Goal: Transaction & Acquisition: Subscribe to service/newsletter

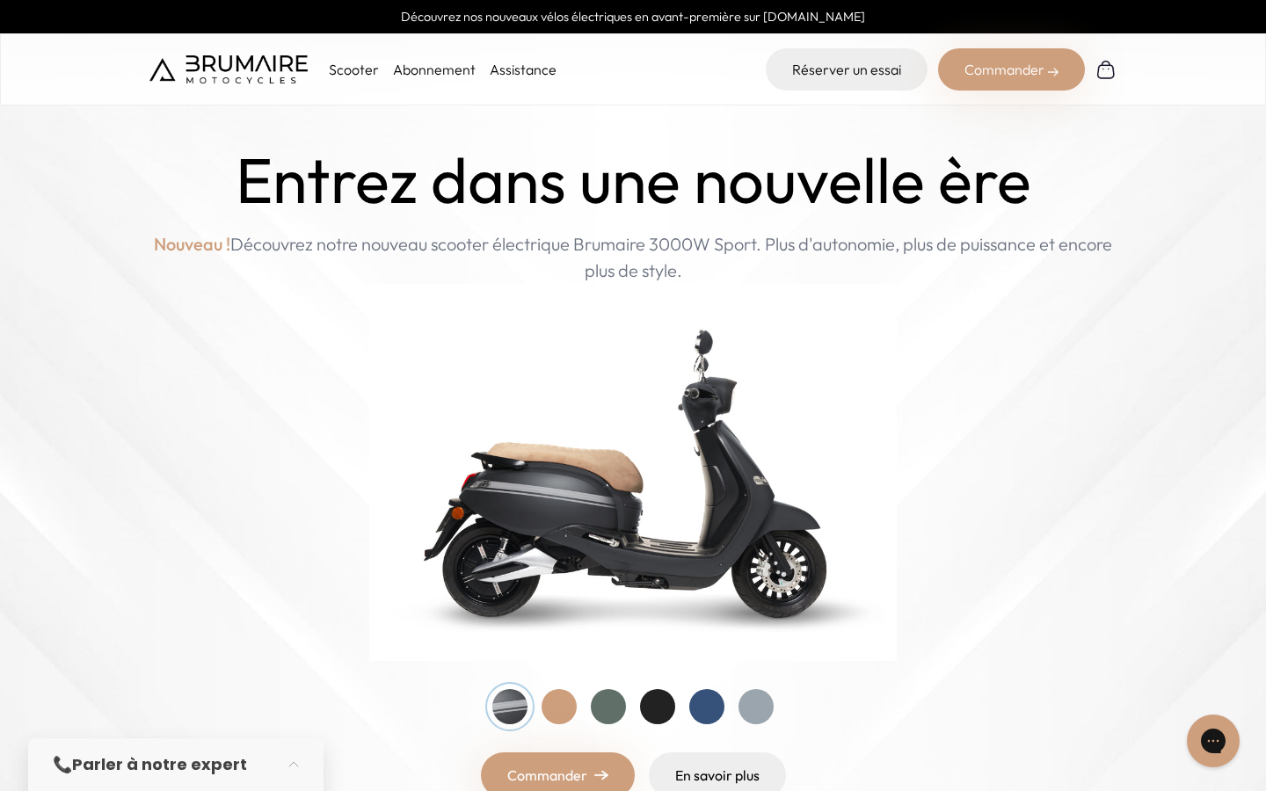
click at [438, 64] on link "Abonnement" at bounding box center [434, 70] width 83 height 18
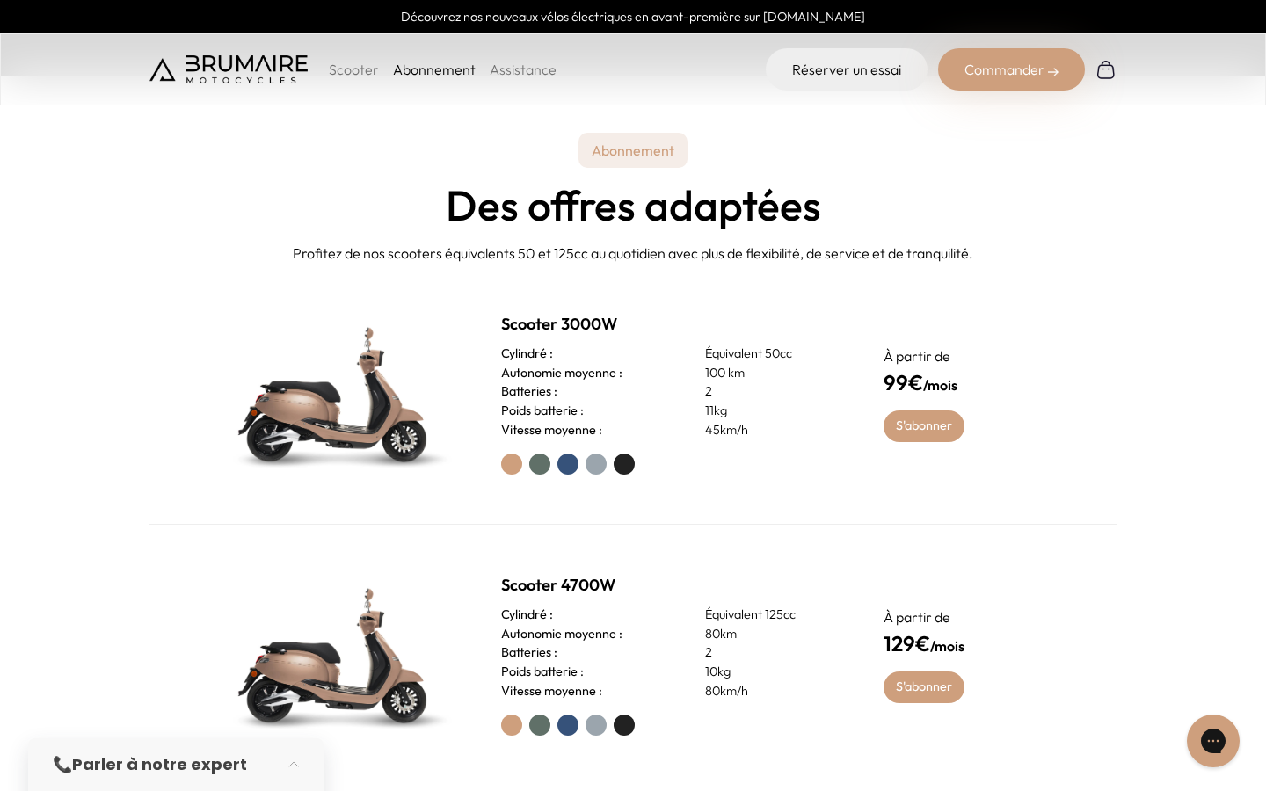
scroll to position [718, 0]
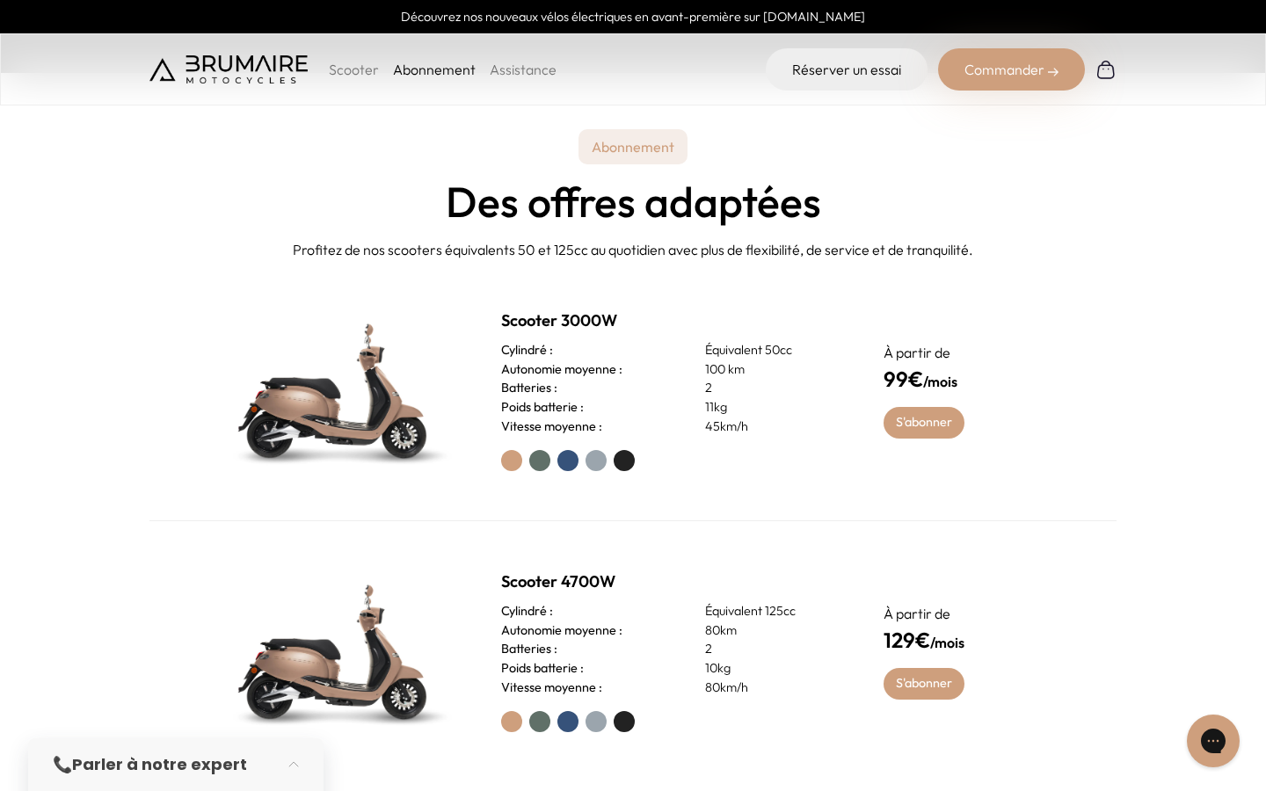
click at [538, 461] on label at bounding box center [539, 460] width 21 height 21
click at [565, 455] on label at bounding box center [567, 460] width 21 height 21
click at [605, 457] on label at bounding box center [595, 460] width 21 height 21
click at [626, 454] on label at bounding box center [623, 460] width 21 height 21
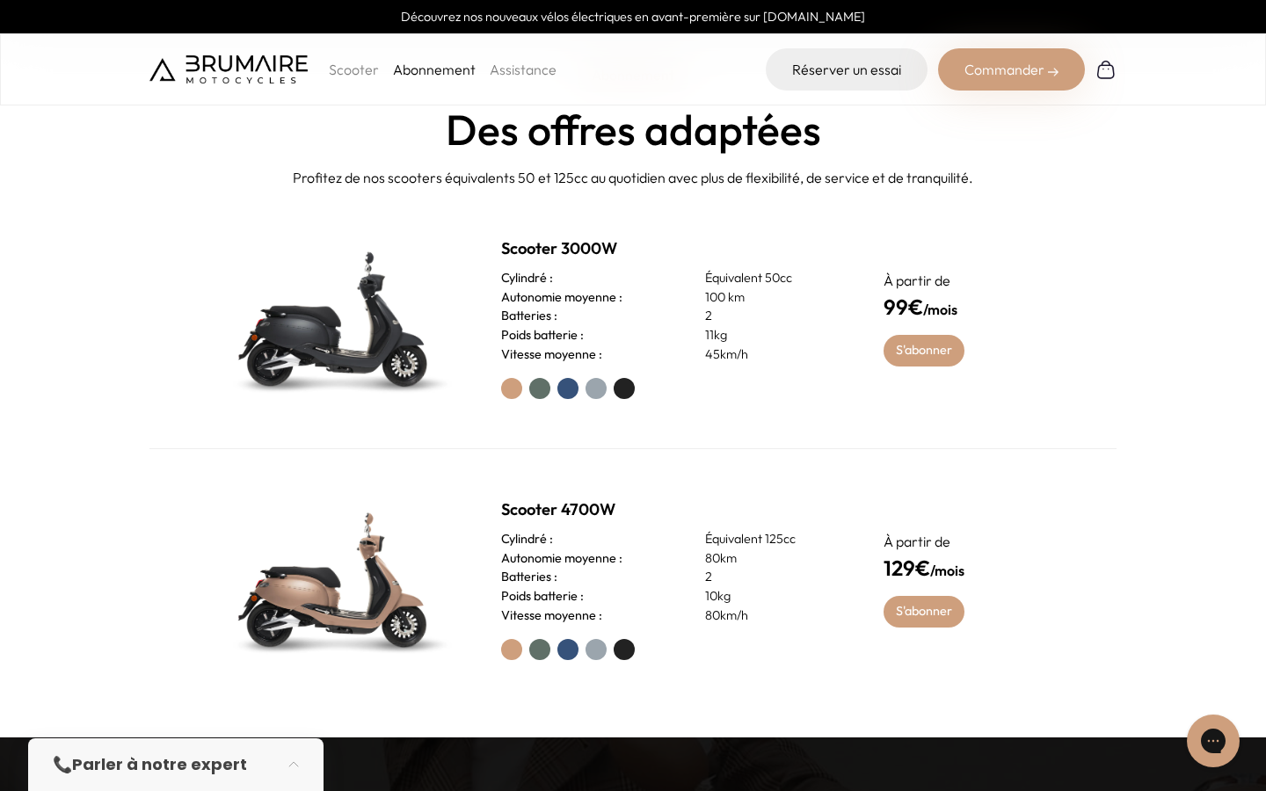
scroll to position [791, 0]
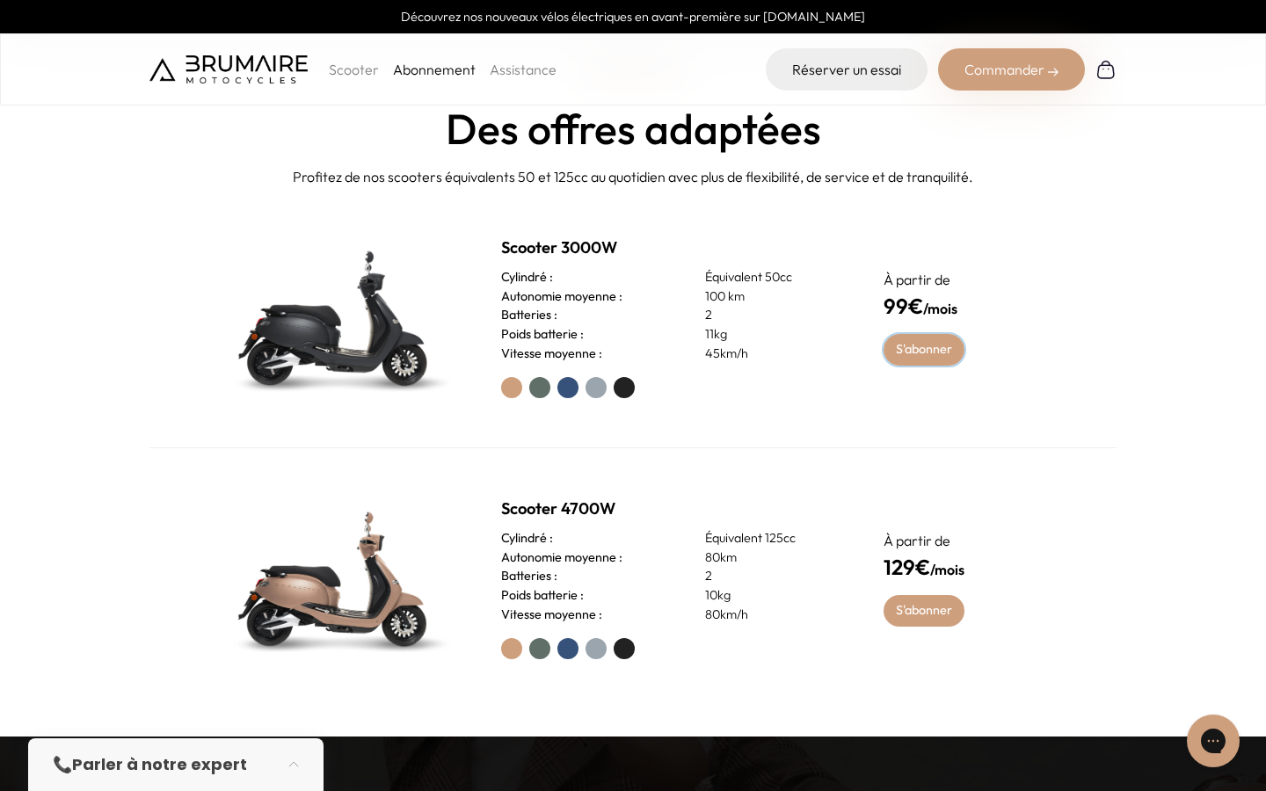
click at [910, 345] on link "S'abonner" at bounding box center [924, 350] width 82 height 32
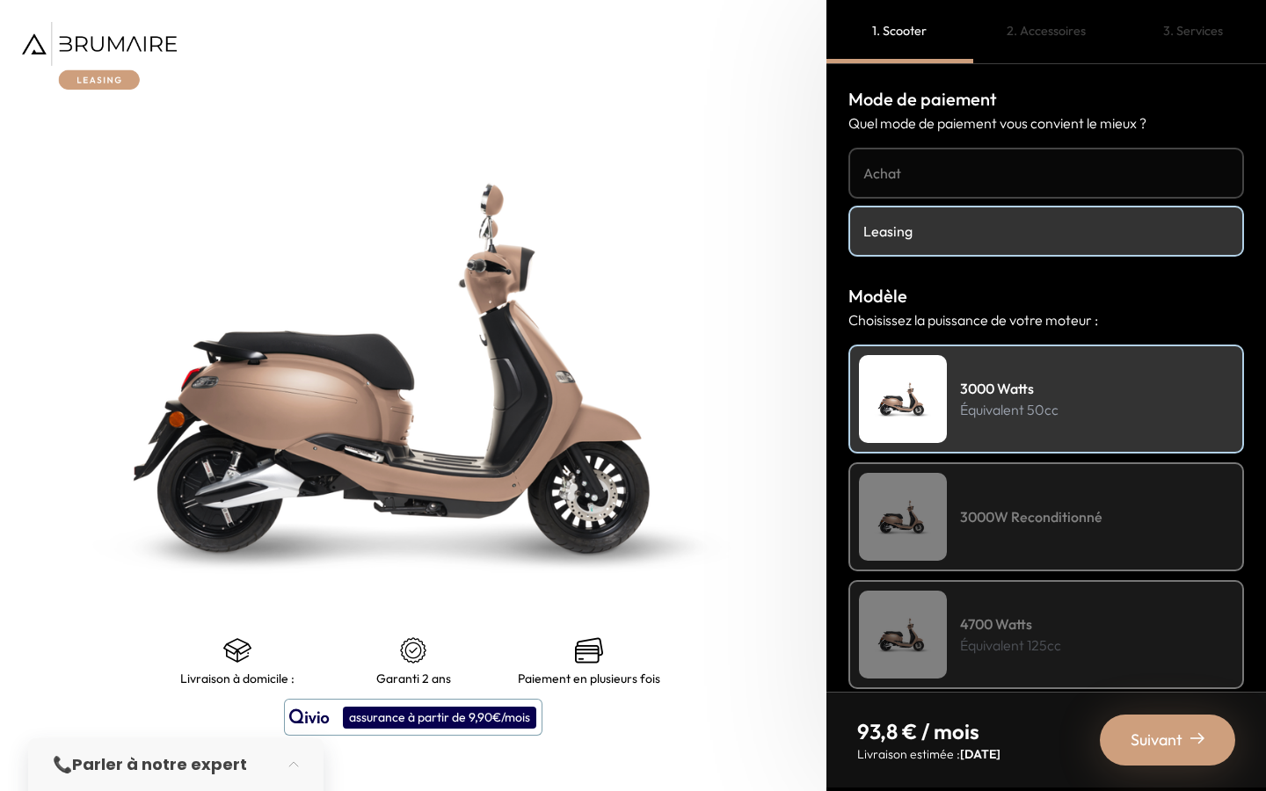
click at [980, 504] on div "3000W Reconditionné" at bounding box center [1046, 516] width 396 height 109
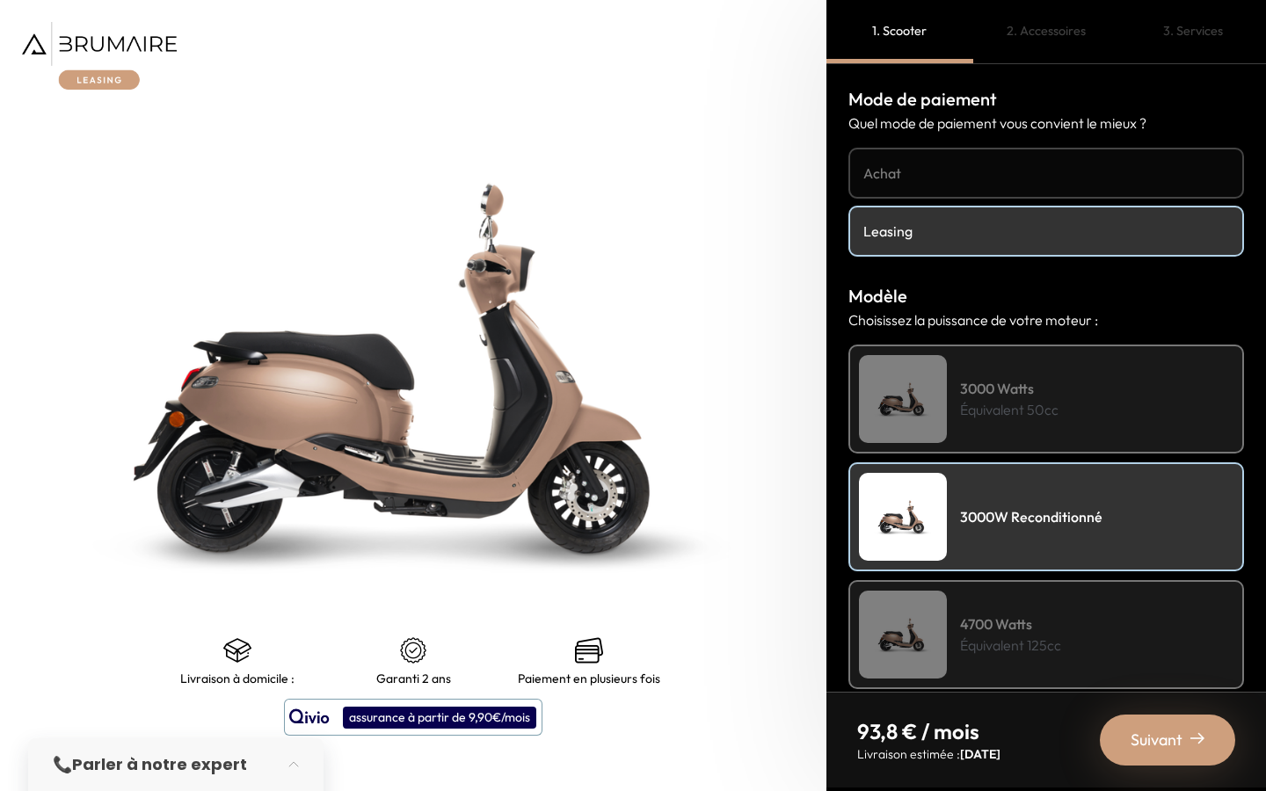
click at [992, 388] on h4 "3000 Watts" at bounding box center [1009, 388] width 98 height 21
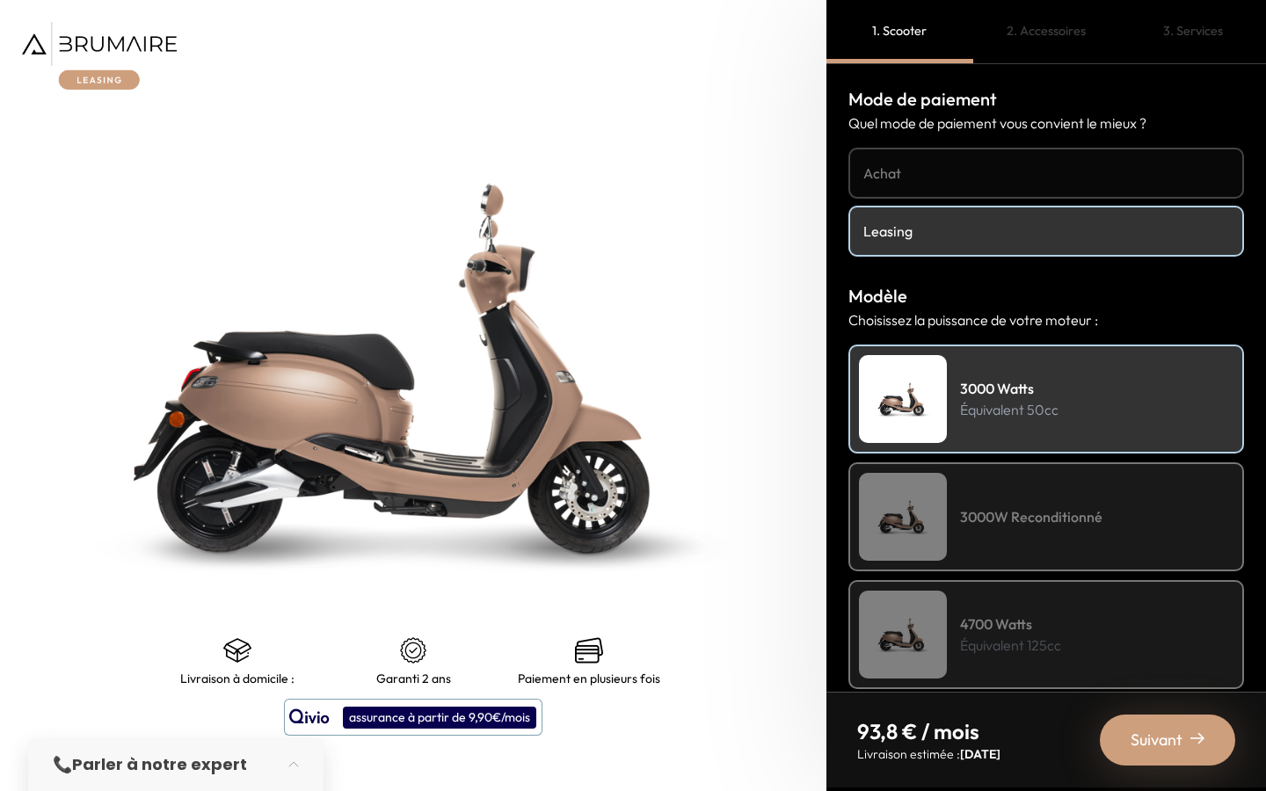
click at [976, 166] on h4 "Achat" at bounding box center [1046, 173] width 366 height 21
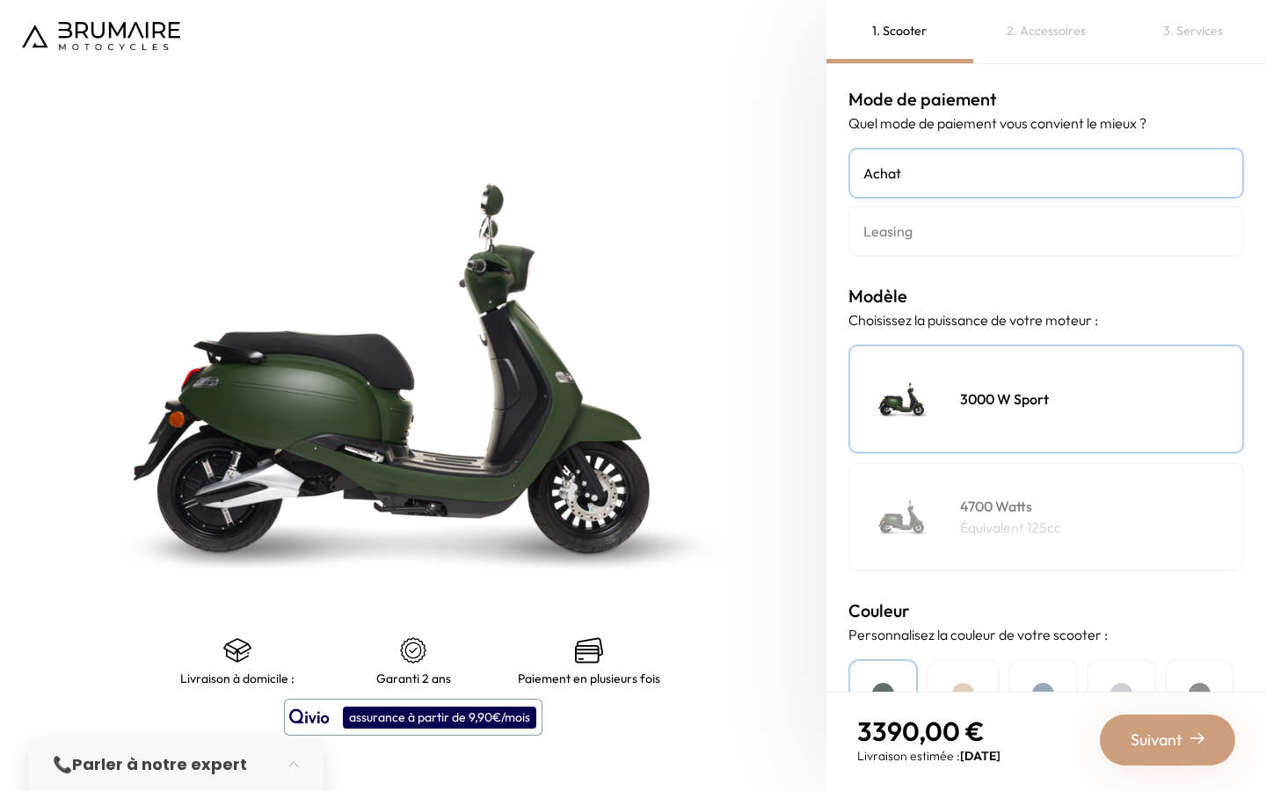
click at [948, 240] on h4 "Leasing" at bounding box center [1046, 231] width 366 height 21
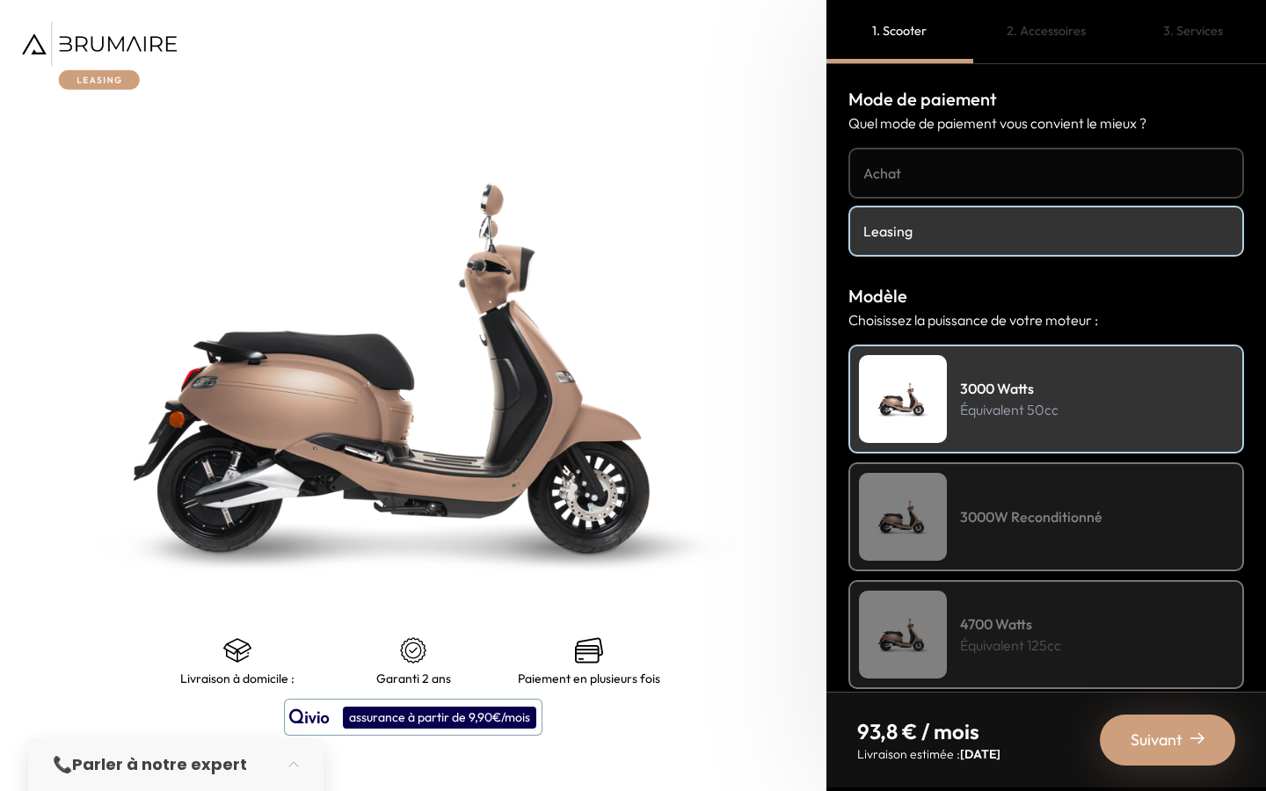
click at [976, 529] on div "3000W Reconditionné" at bounding box center [1046, 516] width 396 height 109
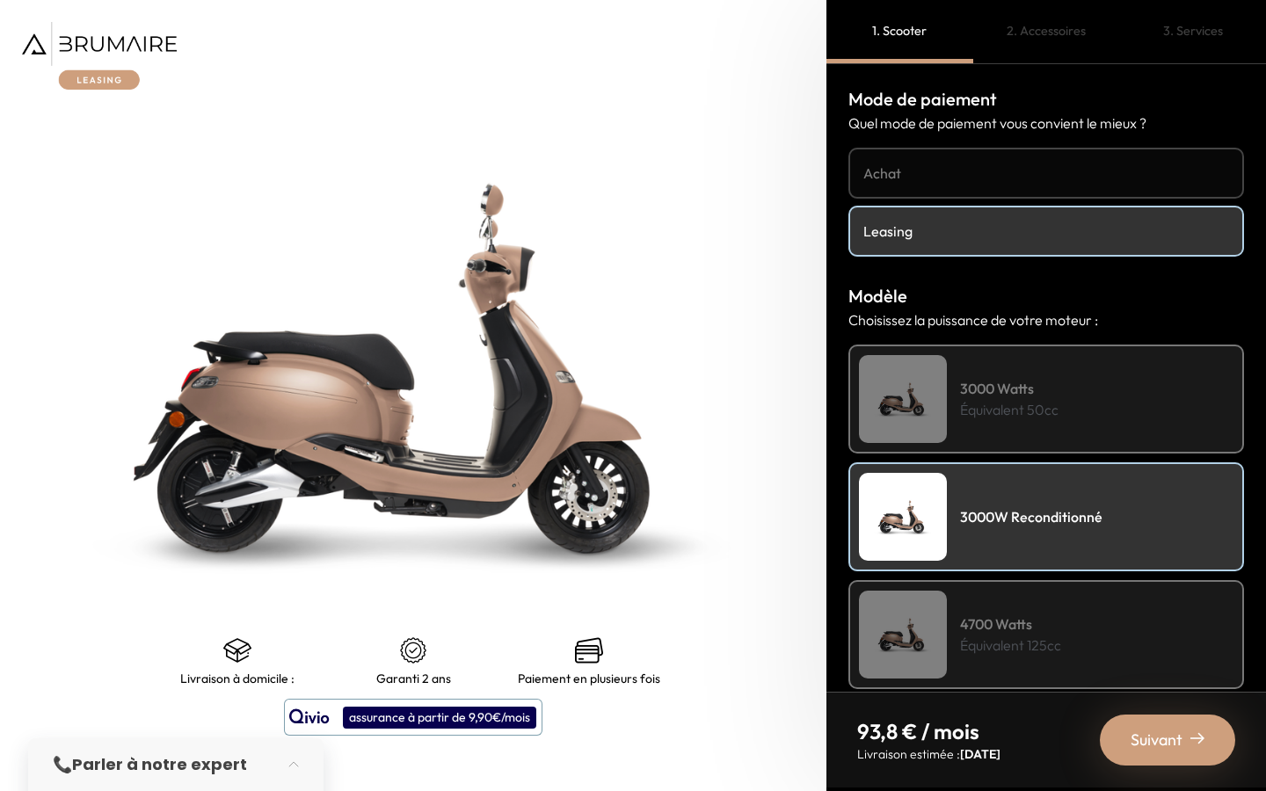
click at [976, 585] on div "4700 Watts Équivalent 125cc" at bounding box center [1046, 634] width 396 height 109
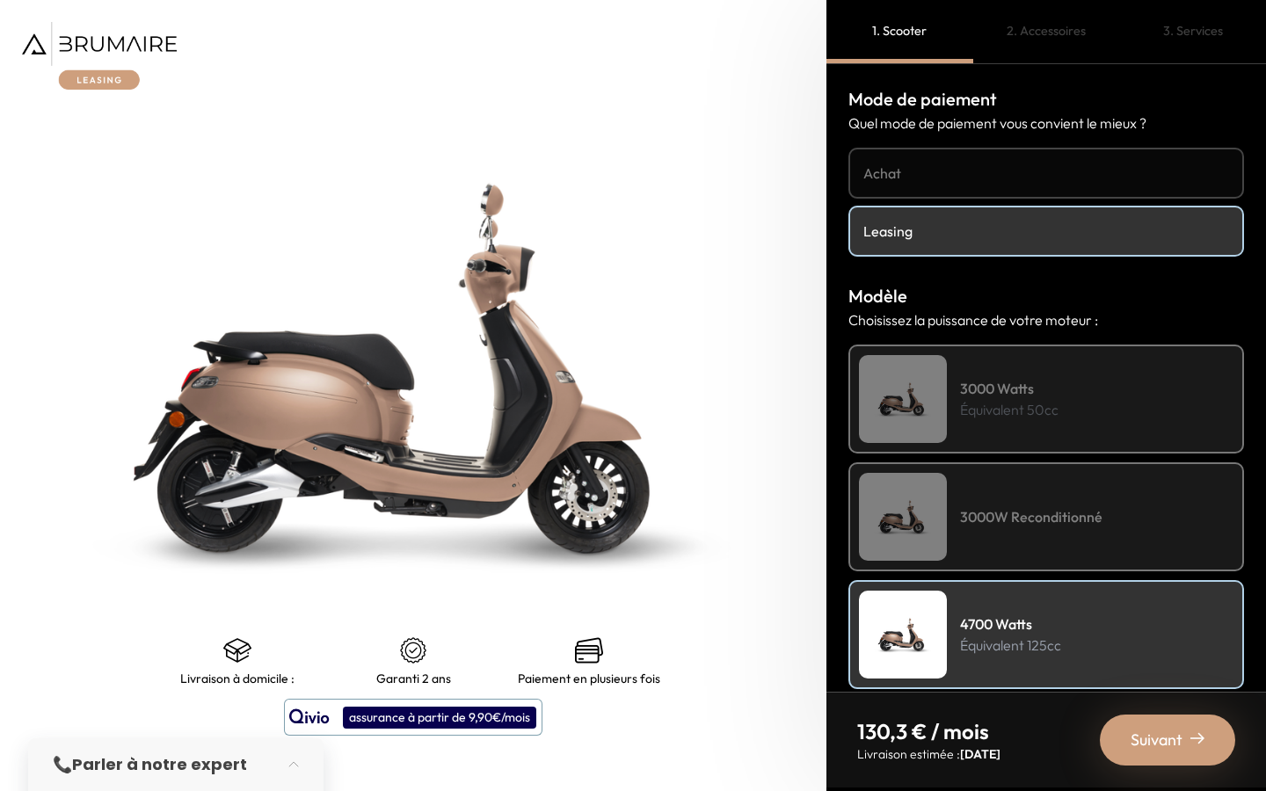
click at [959, 388] on div "3000 Watts Équivalent 50cc" at bounding box center [1046, 399] width 396 height 109
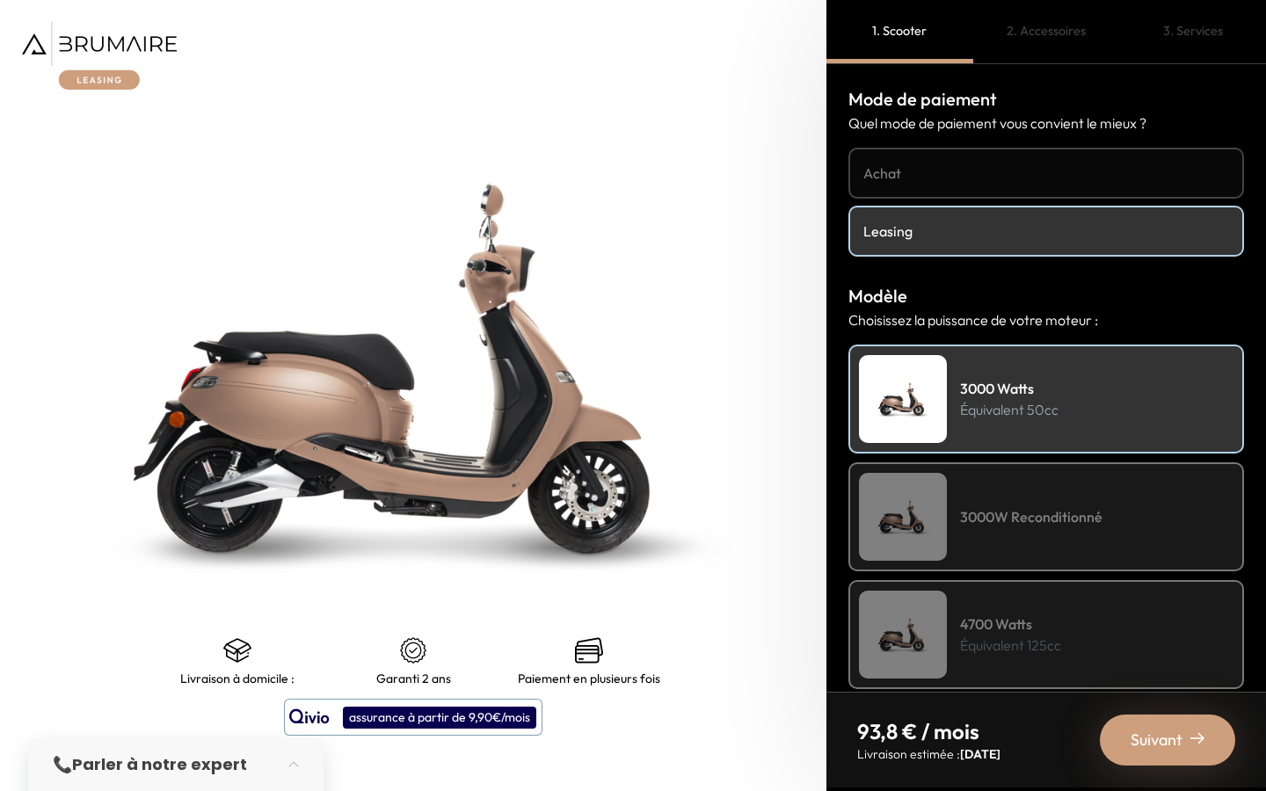
click at [962, 490] on div "3000W Reconditionné" at bounding box center [1046, 516] width 396 height 109
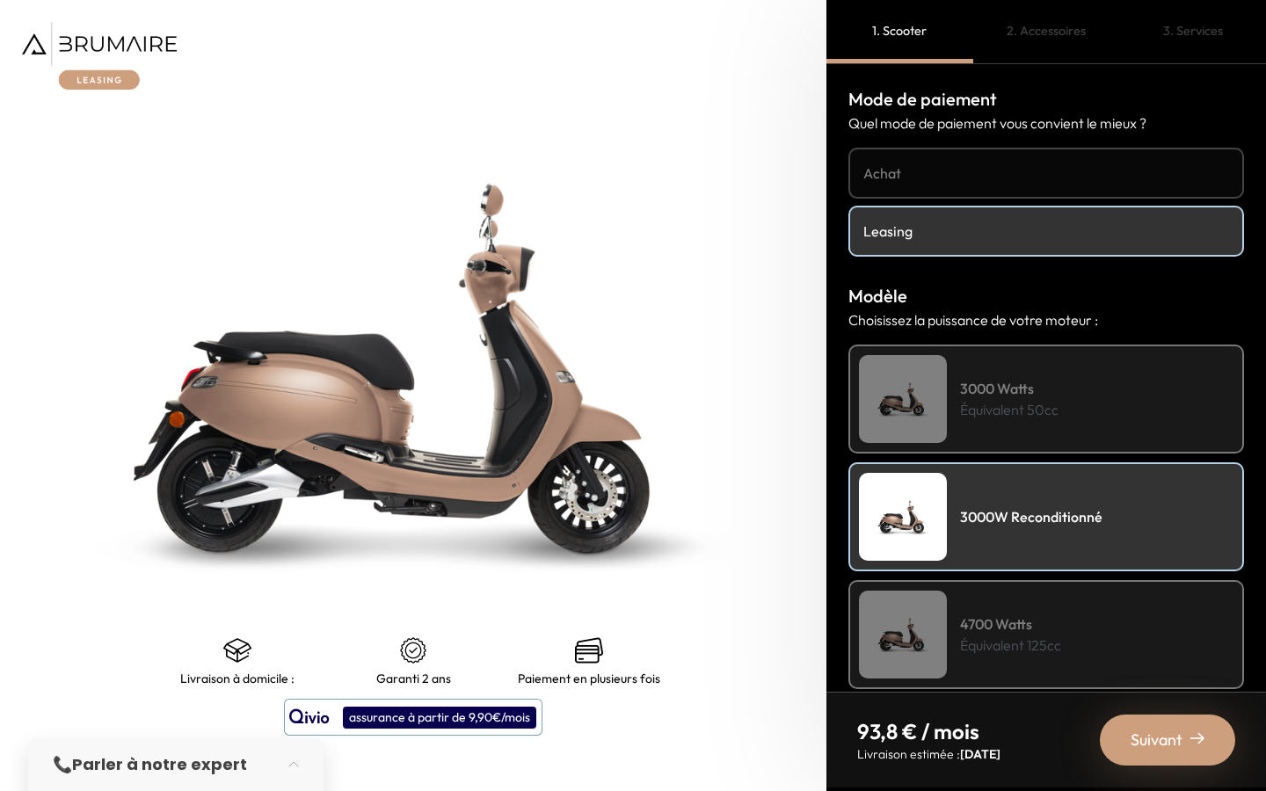
click at [962, 637] on p "Équivalent 125cc" at bounding box center [1010, 645] width 101 height 21
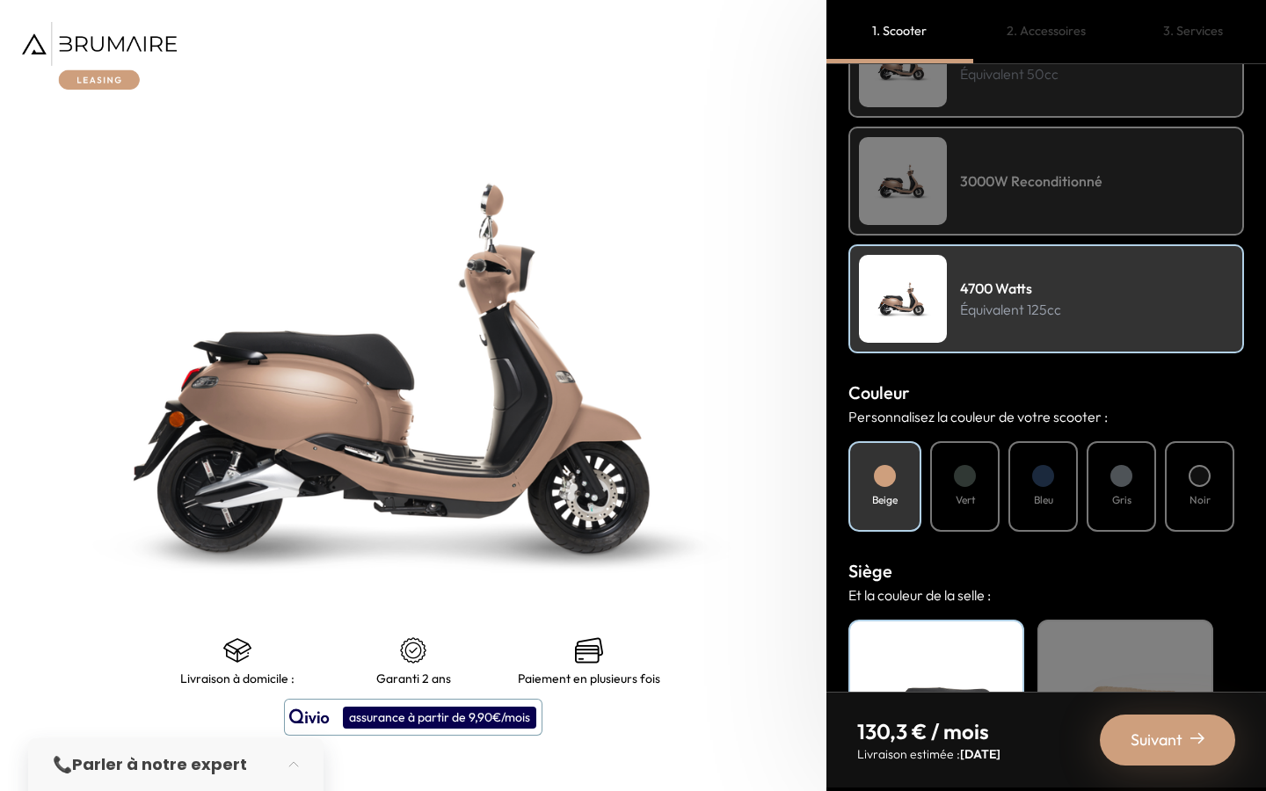
scroll to position [337, 0]
click at [954, 498] on div "Vert" at bounding box center [964, 485] width 69 height 91
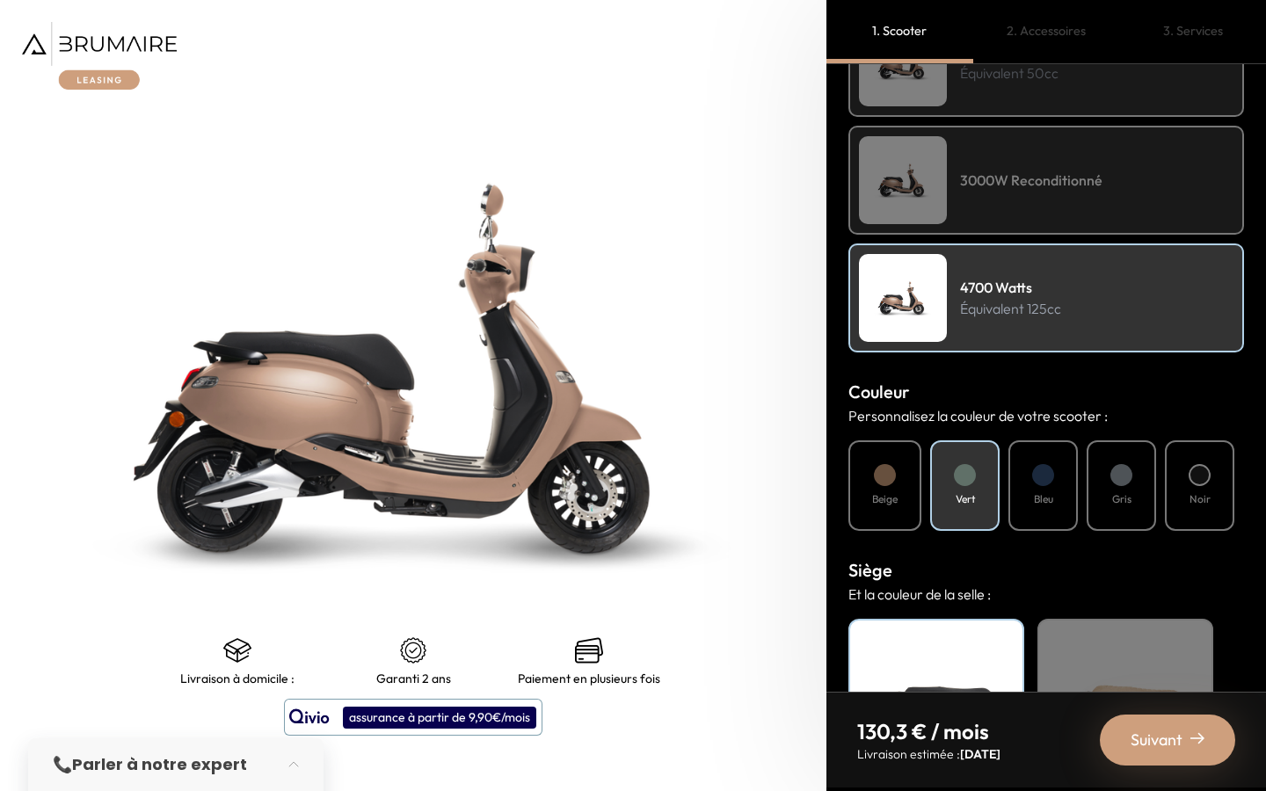
click at [1023, 503] on div "Bleu" at bounding box center [1042, 485] width 69 height 91
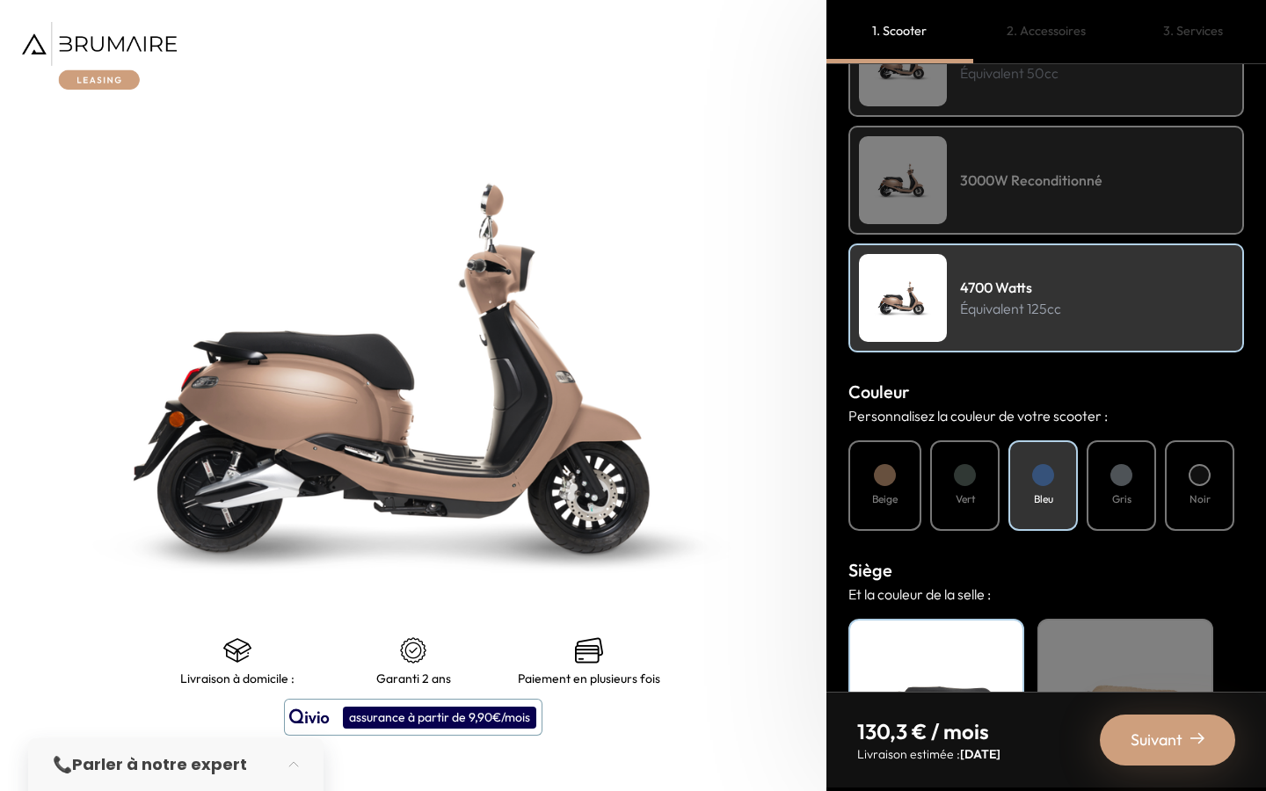
click at [1117, 485] on div "Gris" at bounding box center [1120, 485] width 69 height 91
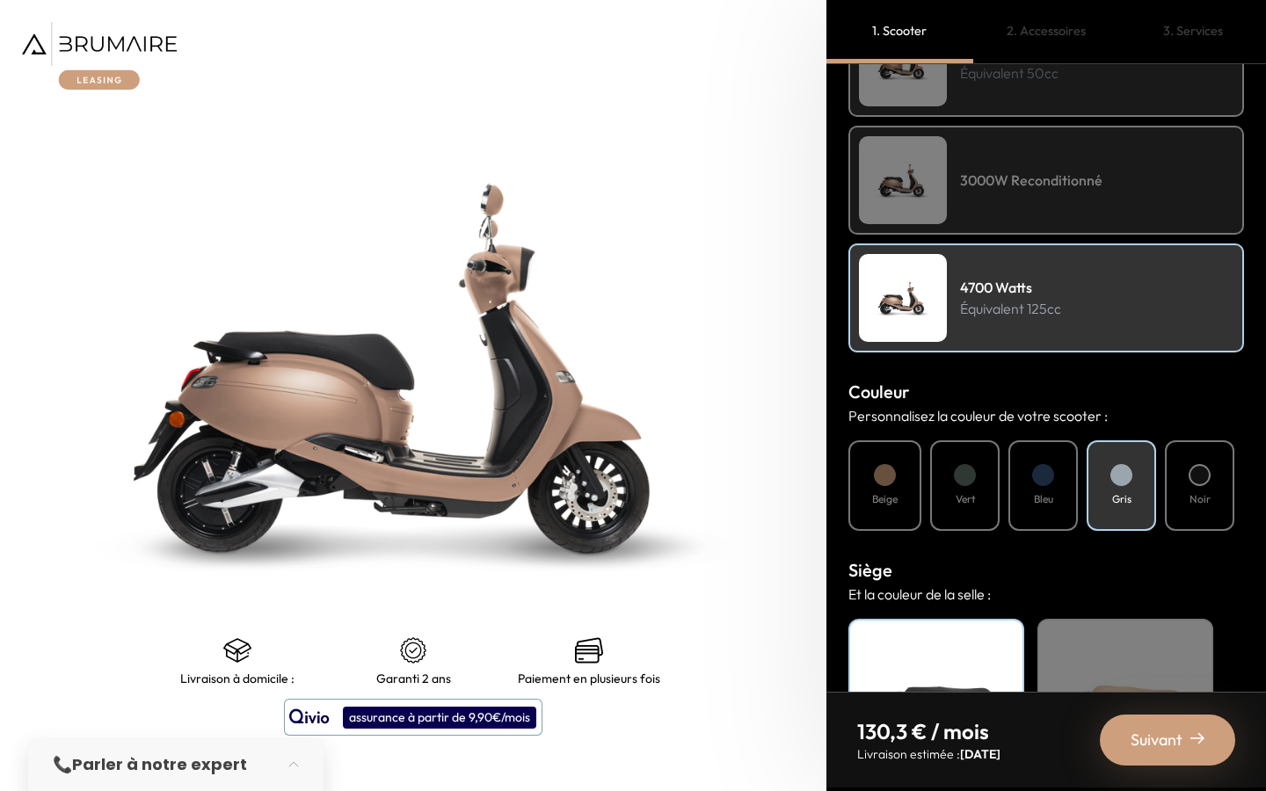
click at [1190, 485] on div "Noir" at bounding box center [1199, 485] width 69 height 91
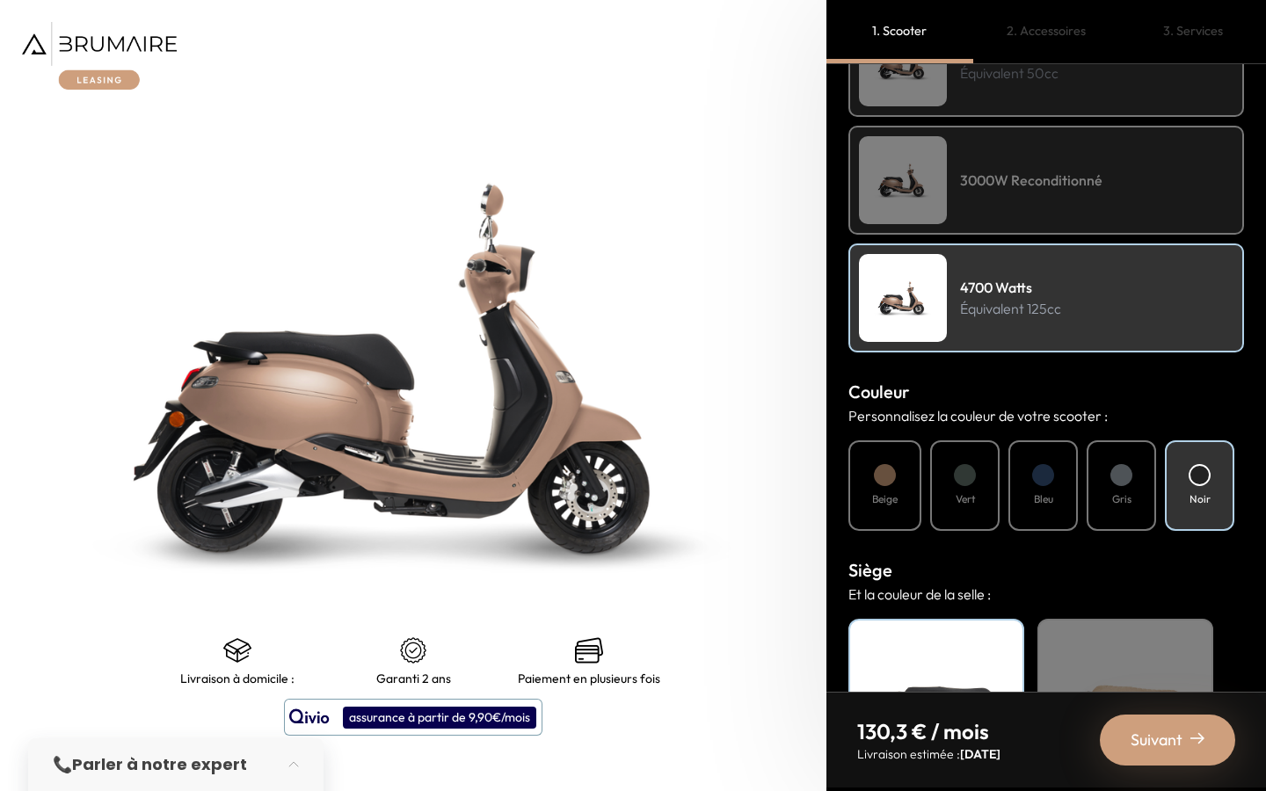
click at [890, 480] on div at bounding box center [885, 475] width 22 height 22
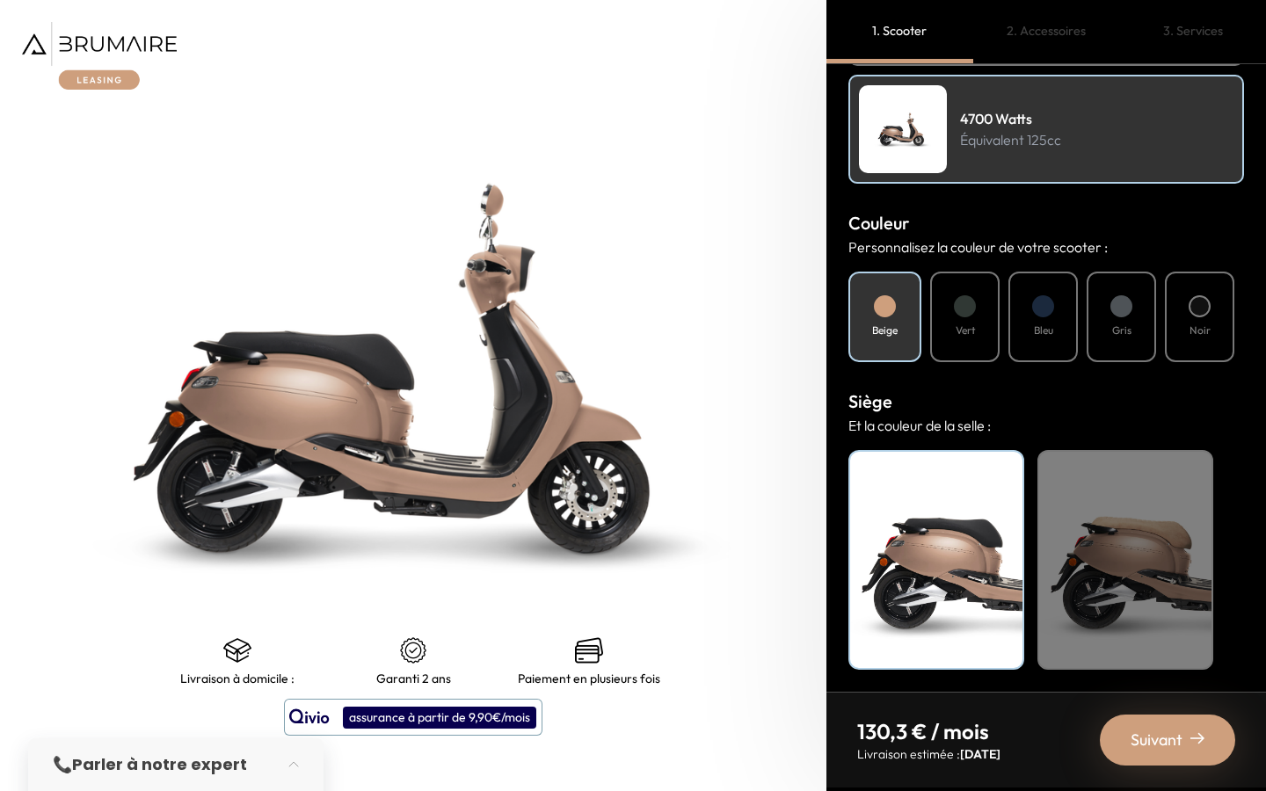
click at [1142, 500] on div "Beige" at bounding box center [1125, 560] width 176 height 220
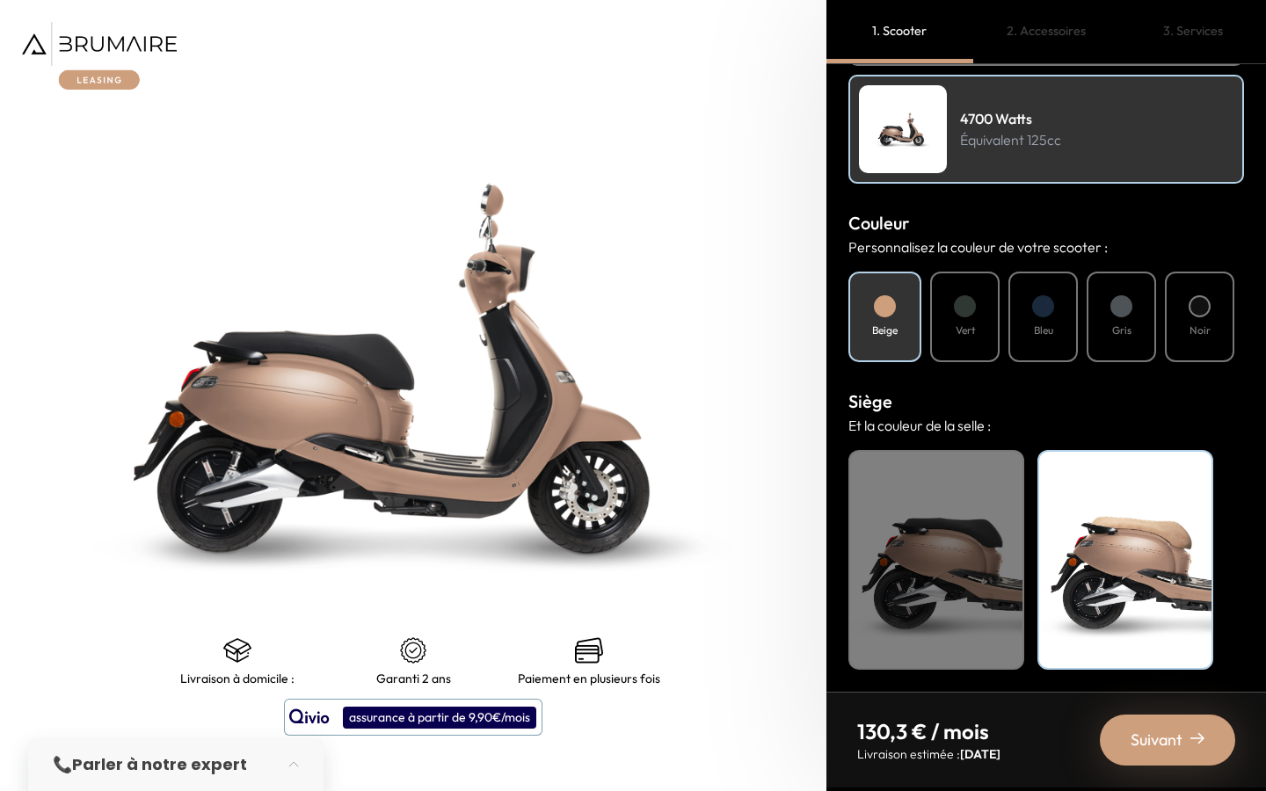
click at [1003, 518] on div "Noir" at bounding box center [936, 560] width 176 height 220
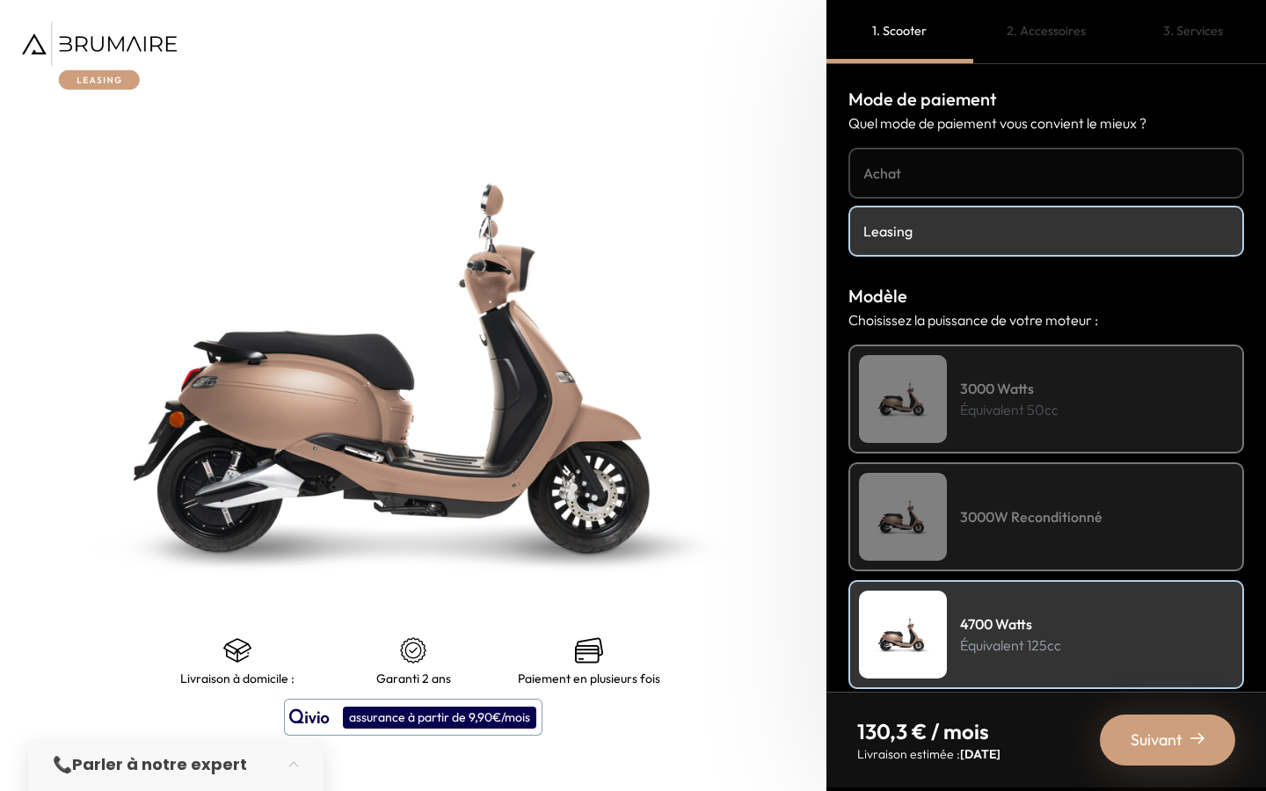
scroll to position [0, 0]
click at [1013, 374] on div "3000 Watts Équivalent 50cc" at bounding box center [1046, 399] width 396 height 109
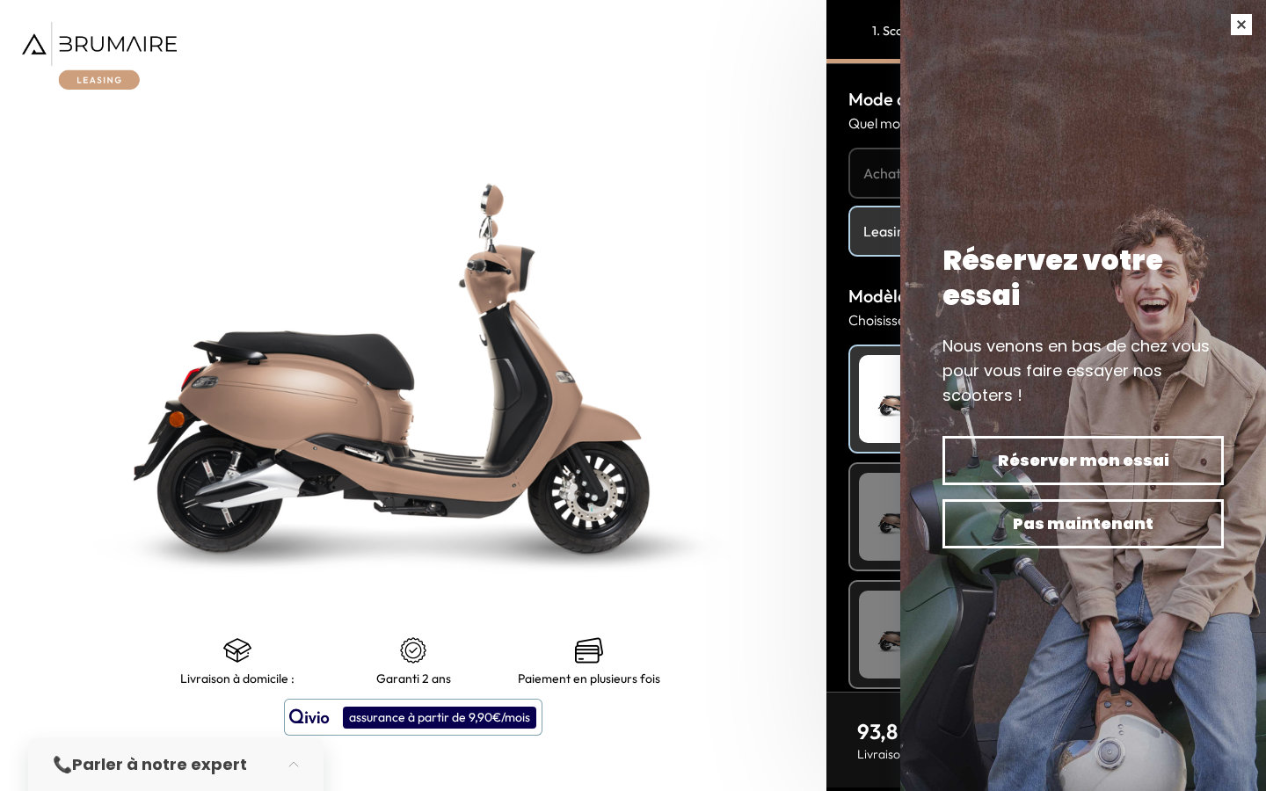
click at [1235, 28] on button "button" at bounding box center [1240, 24] width 49 height 49
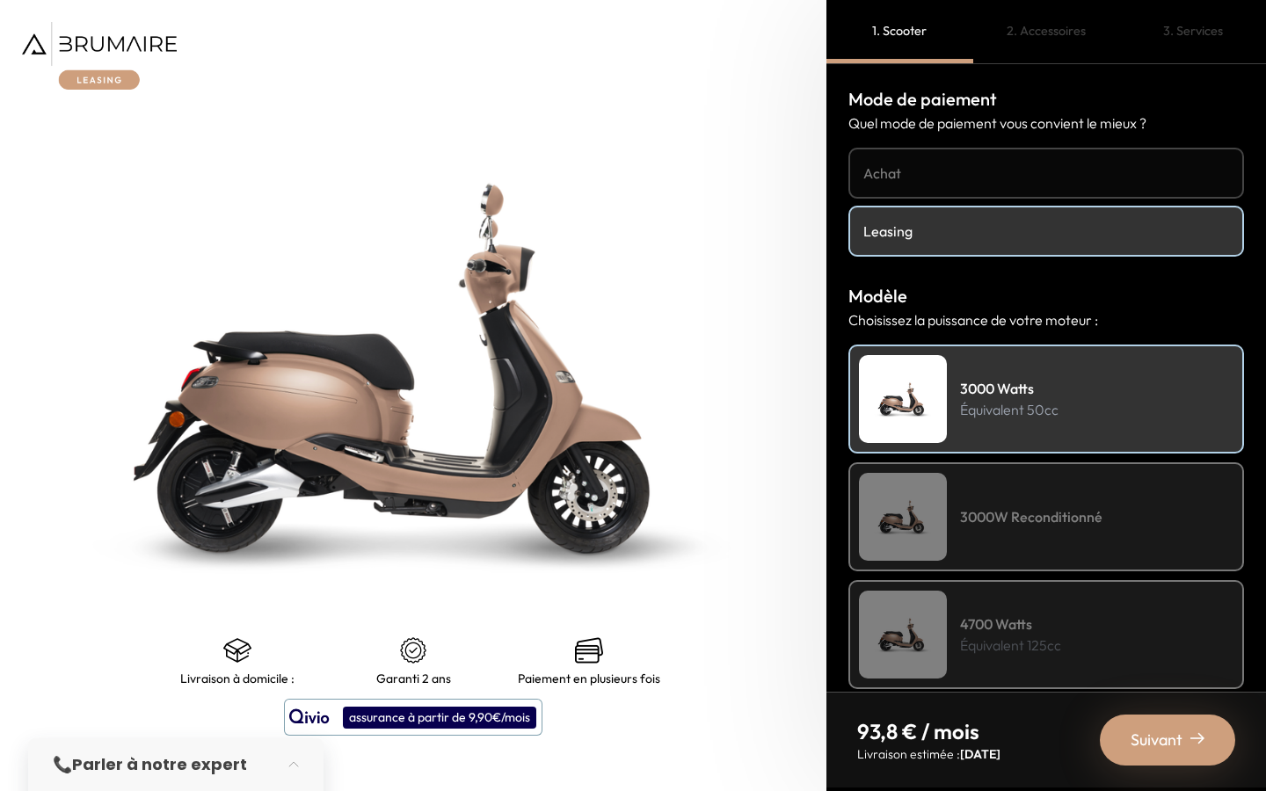
click at [1146, 724] on div "Suivant" at bounding box center [1167, 740] width 135 height 51
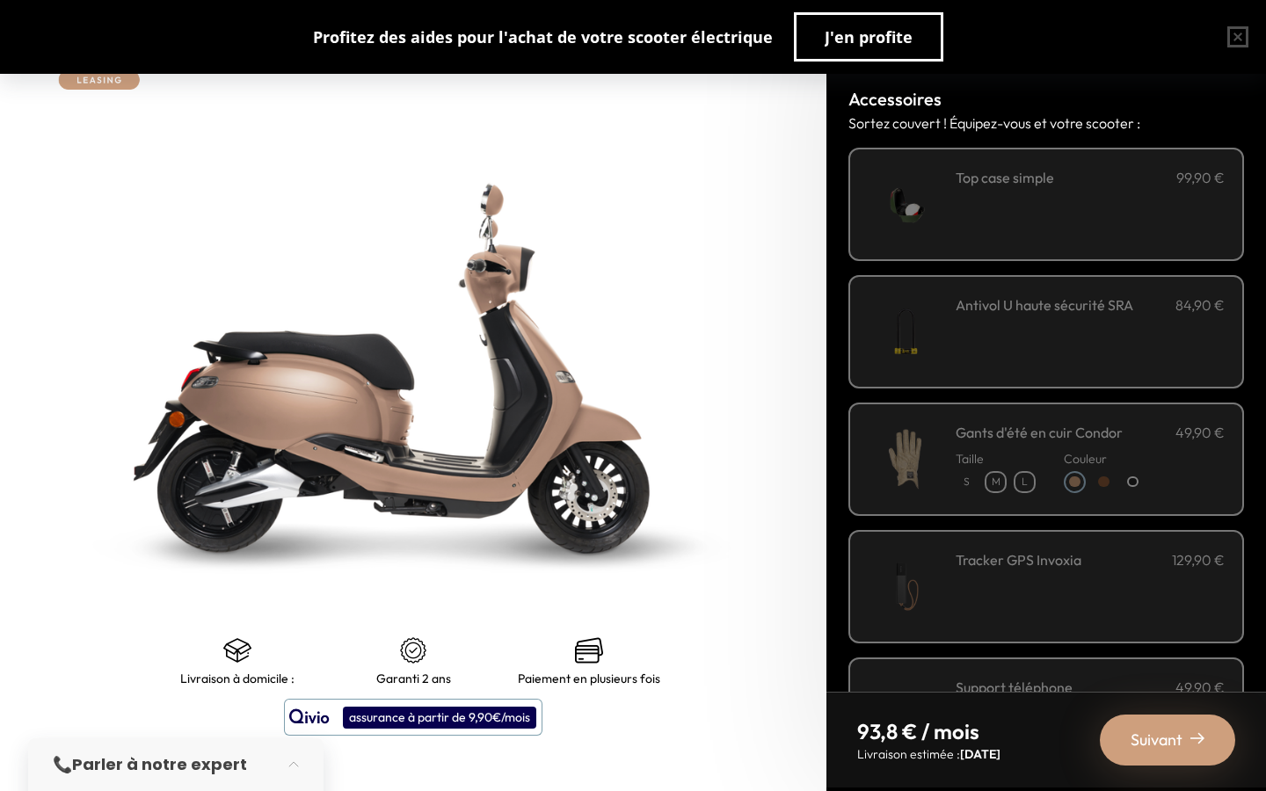
click at [1133, 730] on span "Suivant" at bounding box center [1156, 740] width 52 height 25
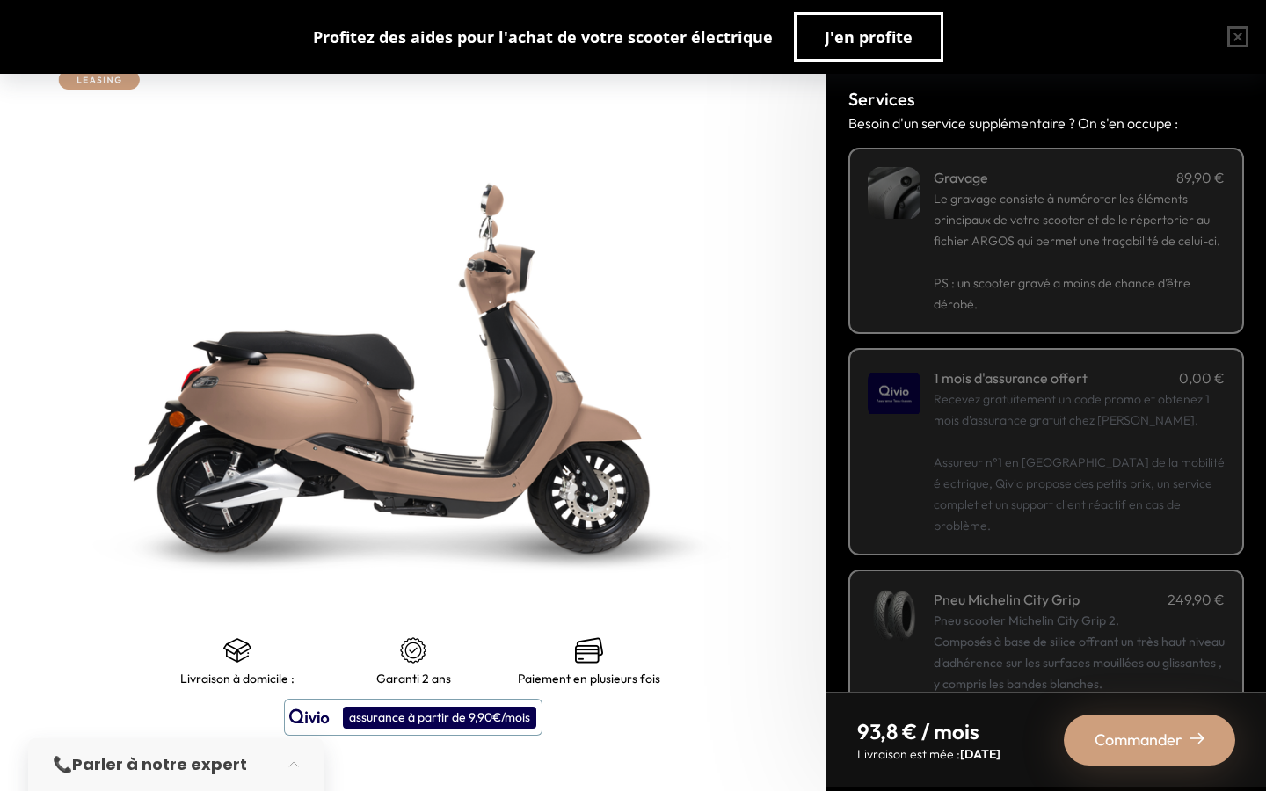
click at [641, 203] on img at bounding box center [413, 367] width 1033 height 989
